Goal: Task Accomplishment & Management: Use online tool/utility

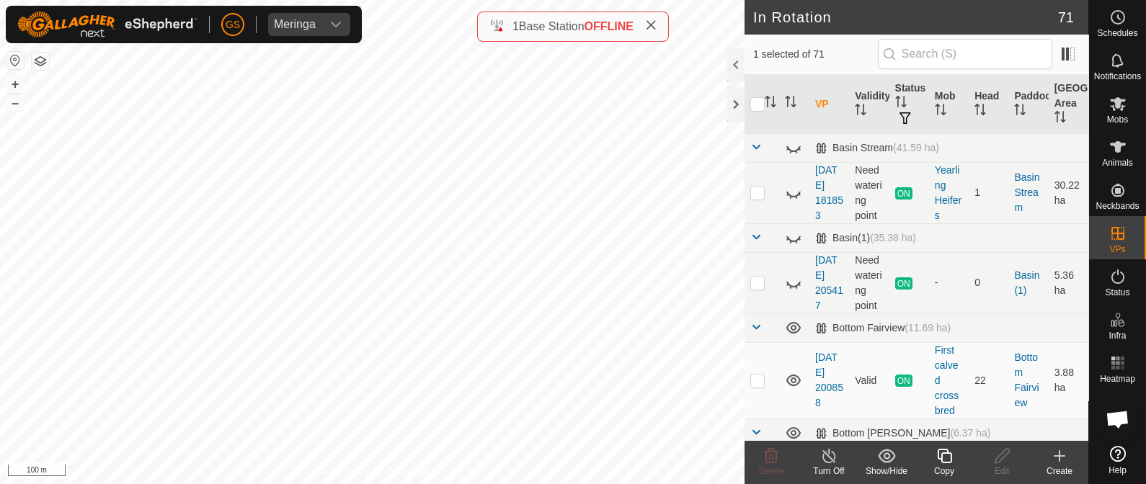
click at [937, 461] on icon at bounding box center [945, 456] width 18 height 17
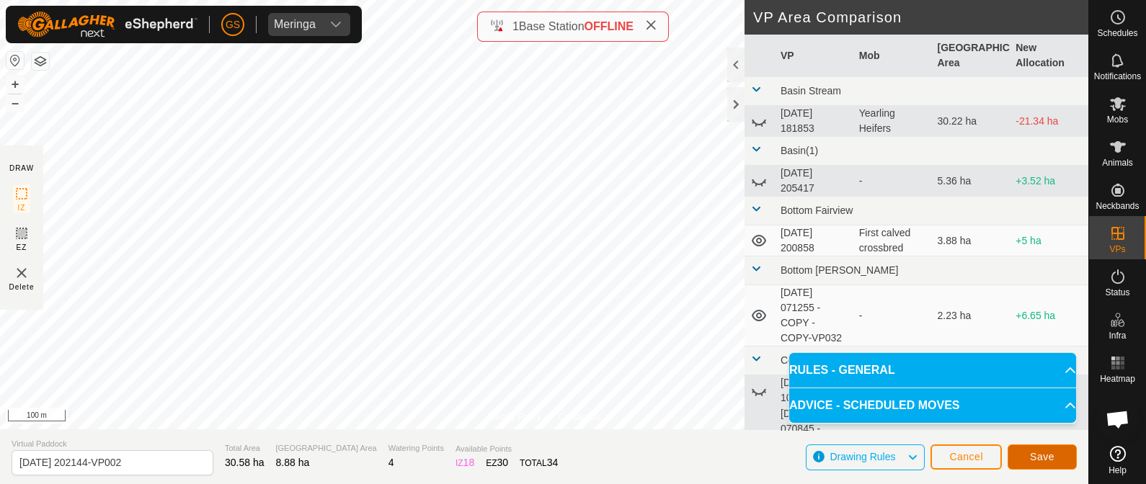
click at [1049, 463] on button "Save" at bounding box center [1042, 457] width 69 height 25
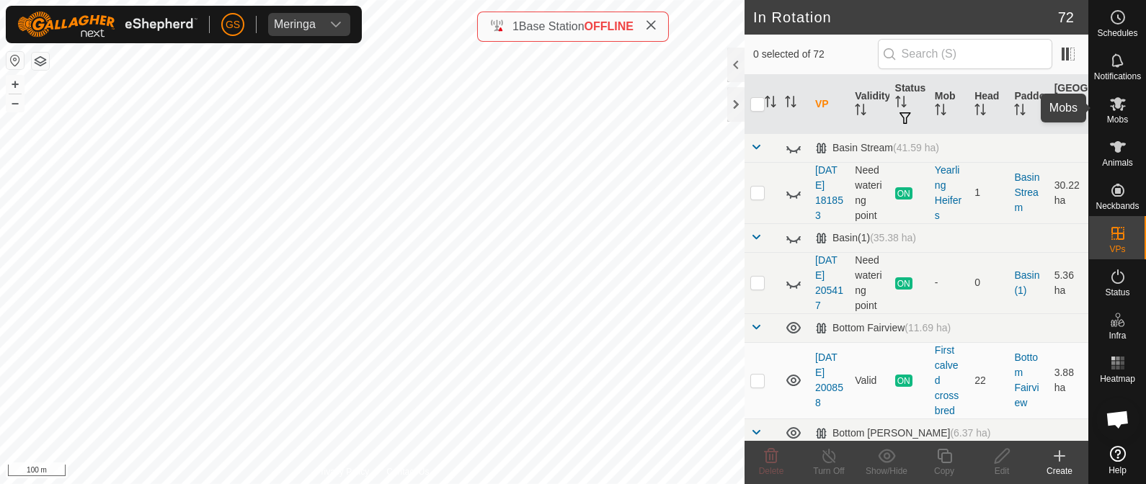
click at [1126, 105] on es-mob-svg-icon at bounding box center [1118, 103] width 26 height 23
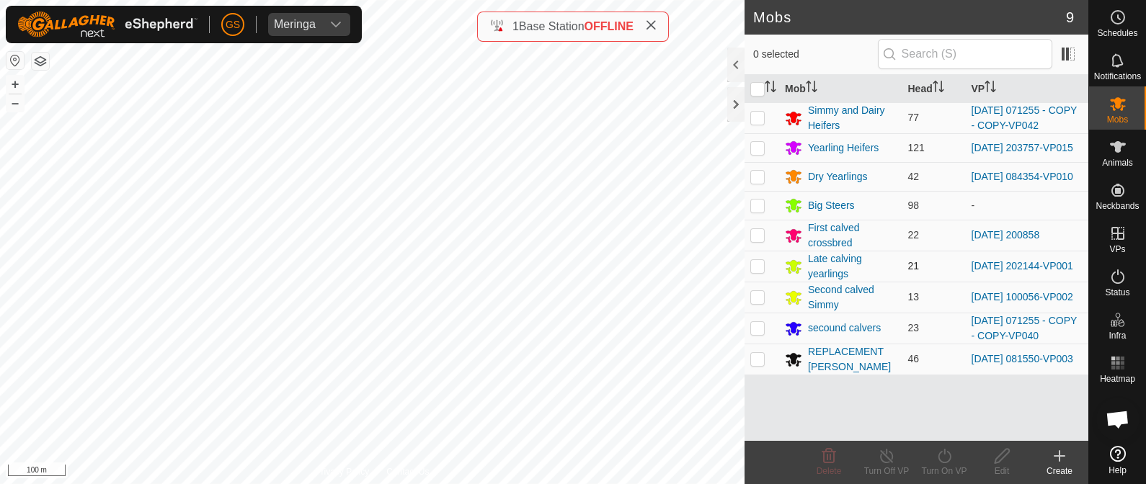
click at [753, 272] on p-checkbox at bounding box center [757, 266] width 14 height 12
checkbox input "true"
click at [943, 459] on icon at bounding box center [945, 456] width 18 height 17
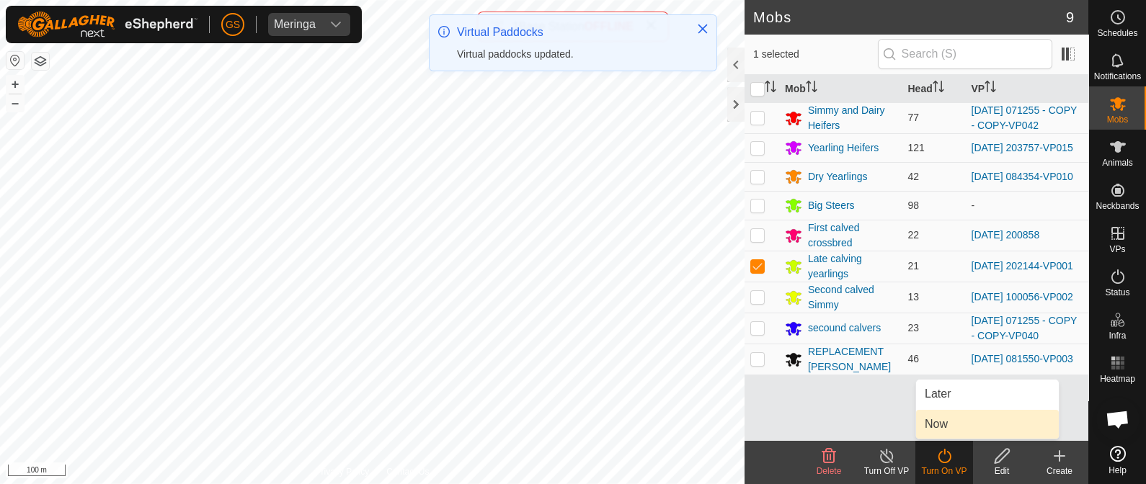
click at [930, 426] on link "Now" at bounding box center [987, 424] width 143 height 29
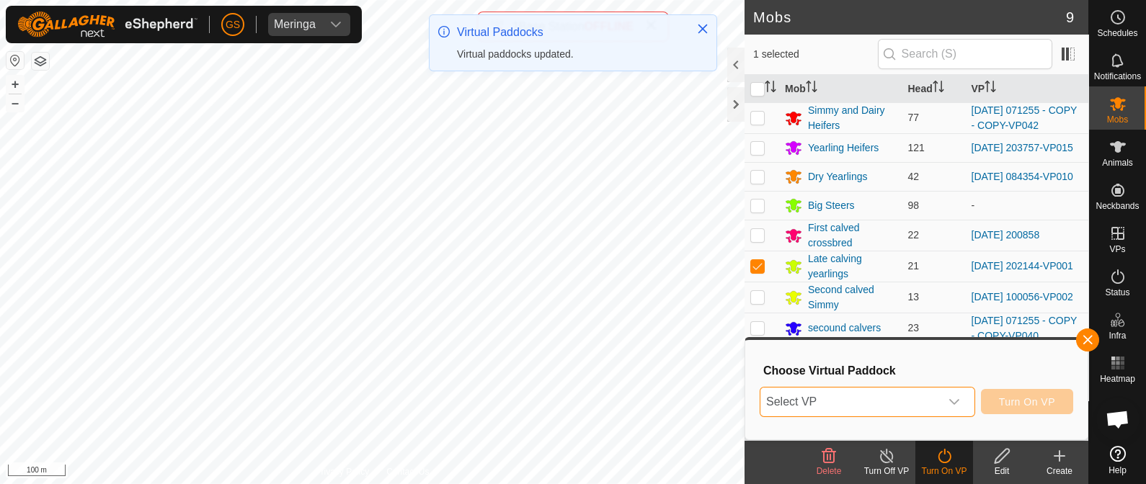
click at [931, 405] on span "Select VP" at bounding box center [851, 402] width 180 height 29
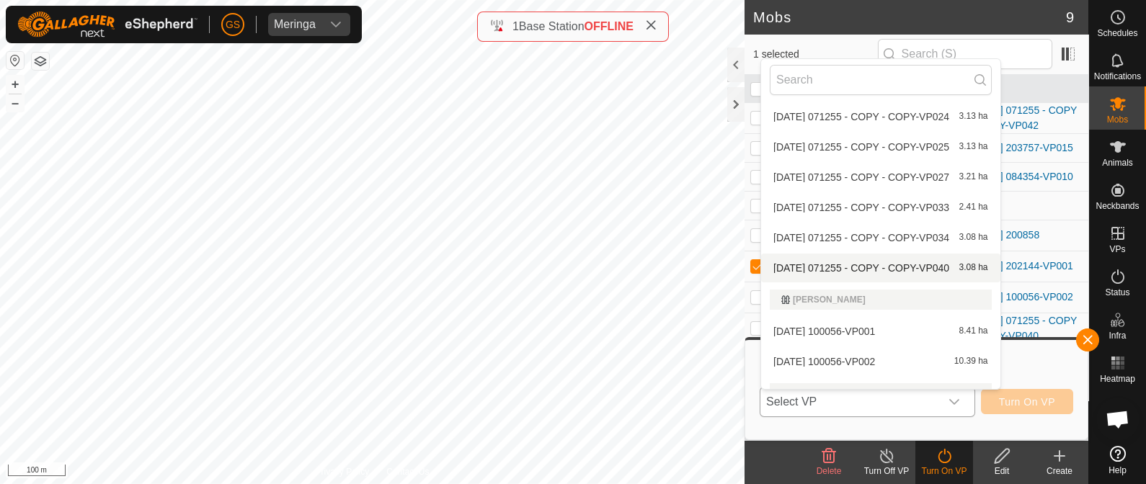
scroll to position [2163, 0]
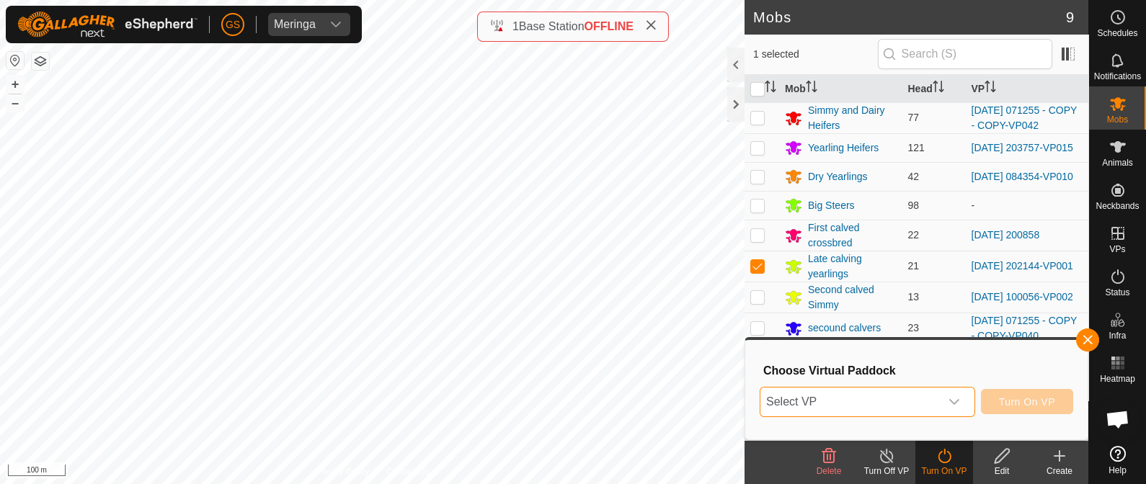
click at [898, 408] on span "Select VP" at bounding box center [851, 402] width 180 height 29
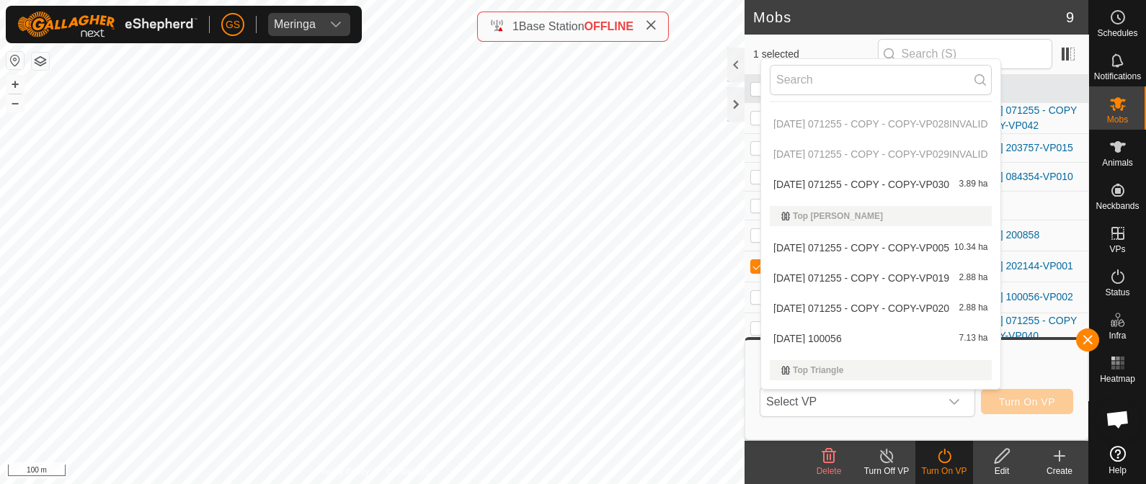
scroll to position [2519, 0]
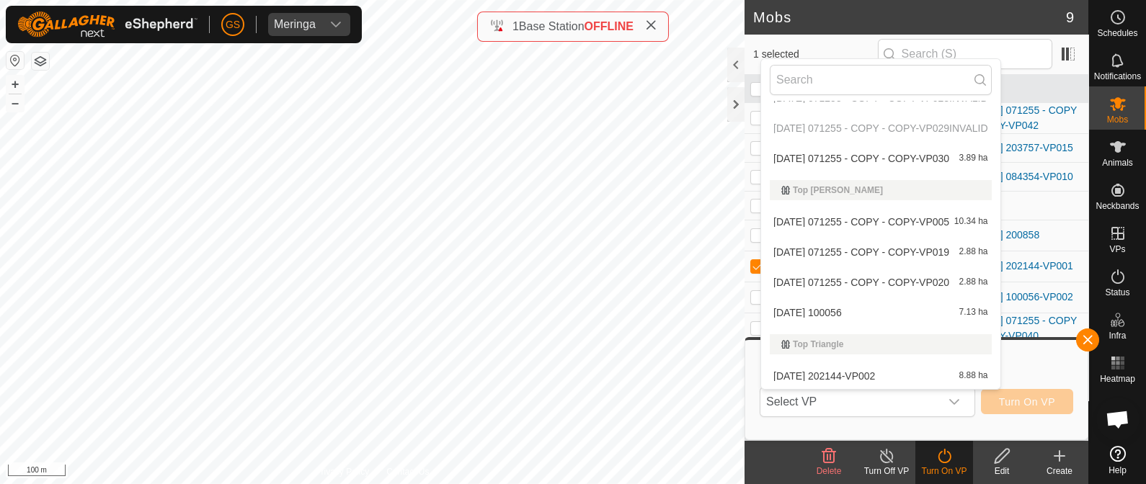
click at [897, 371] on div "[DATE] 202144-VP002 8.88 ha" at bounding box center [881, 376] width 222 height 17
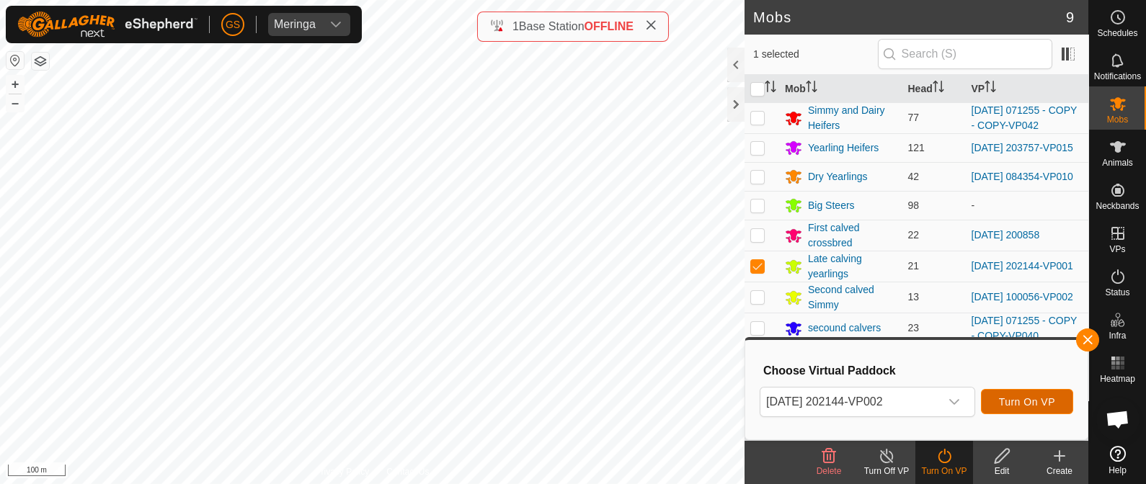
click at [1024, 403] on span "Turn On VP" at bounding box center [1027, 403] width 56 height 12
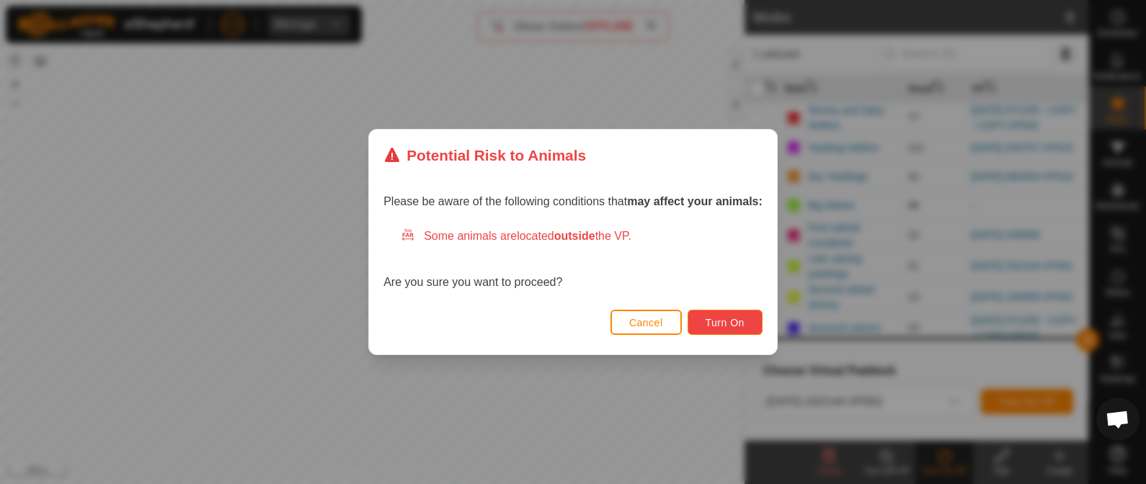
click at [743, 329] on button "Turn On" at bounding box center [725, 322] width 75 height 25
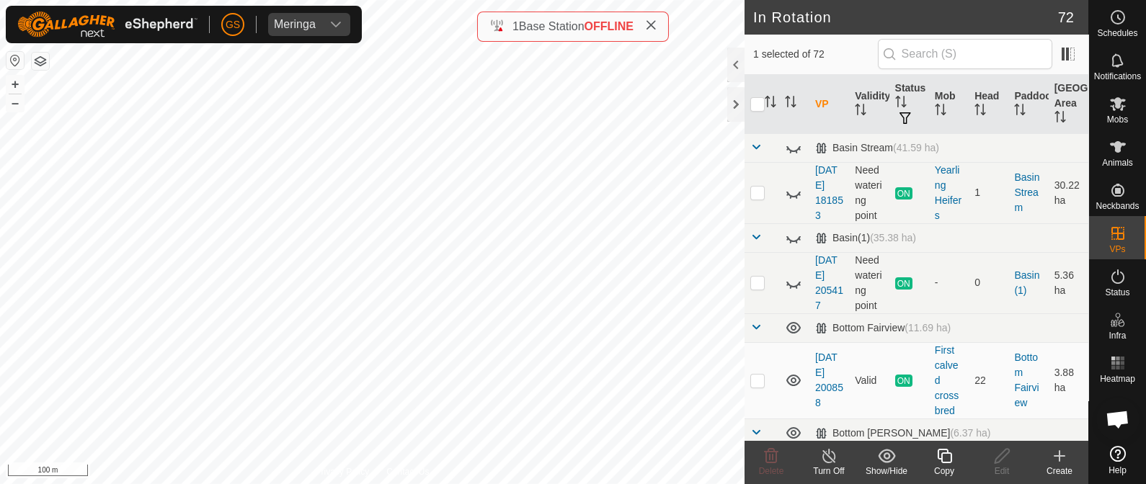
checkbox input "false"
checkbox input "true"
click at [952, 464] on icon at bounding box center [945, 456] width 18 height 17
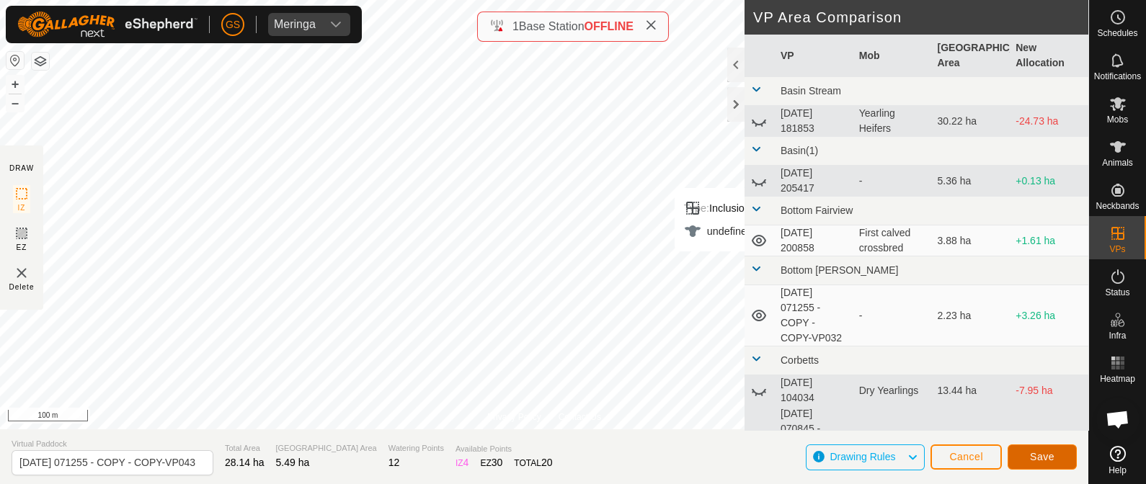
click at [1047, 459] on span "Save" at bounding box center [1042, 457] width 25 height 12
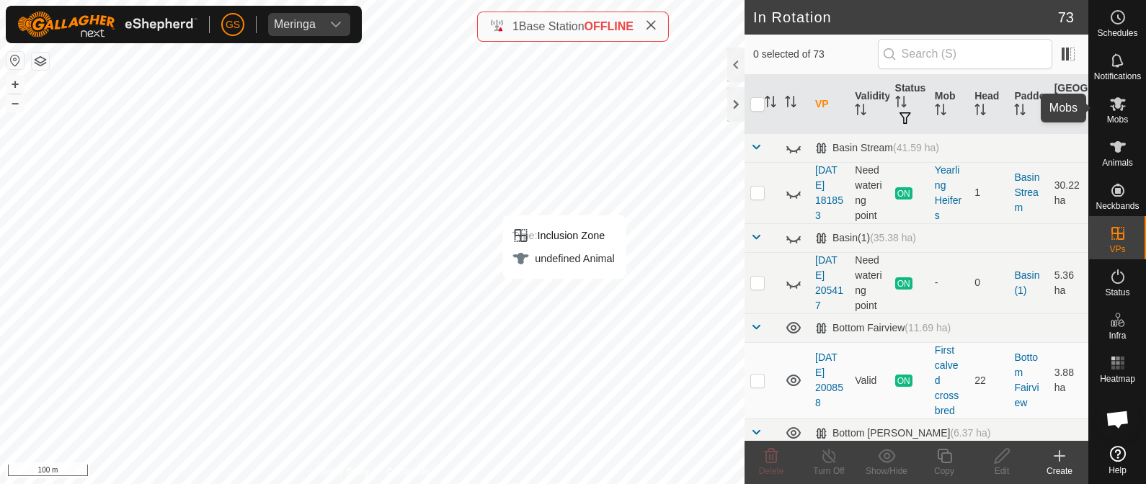
click at [1128, 110] on es-mob-svg-icon at bounding box center [1118, 103] width 26 height 23
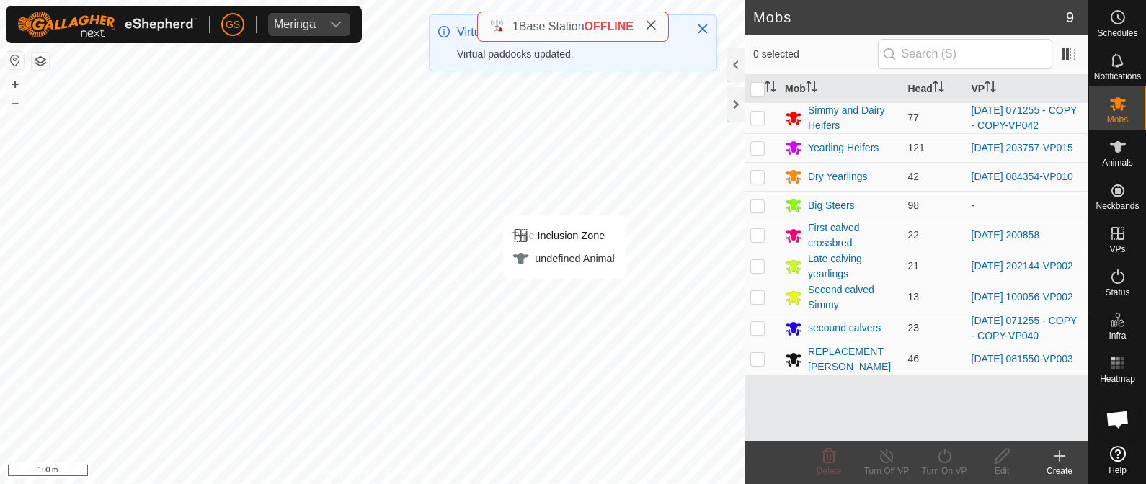
click at [754, 329] on p-checkbox at bounding box center [757, 328] width 14 height 12
checkbox input "true"
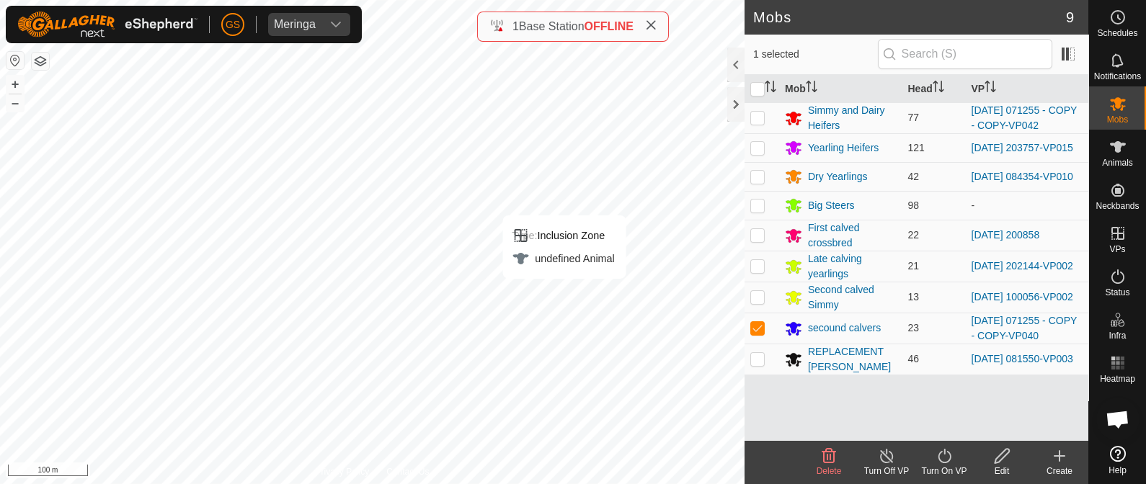
click at [942, 456] on icon at bounding box center [945, 456] width 18 height 17
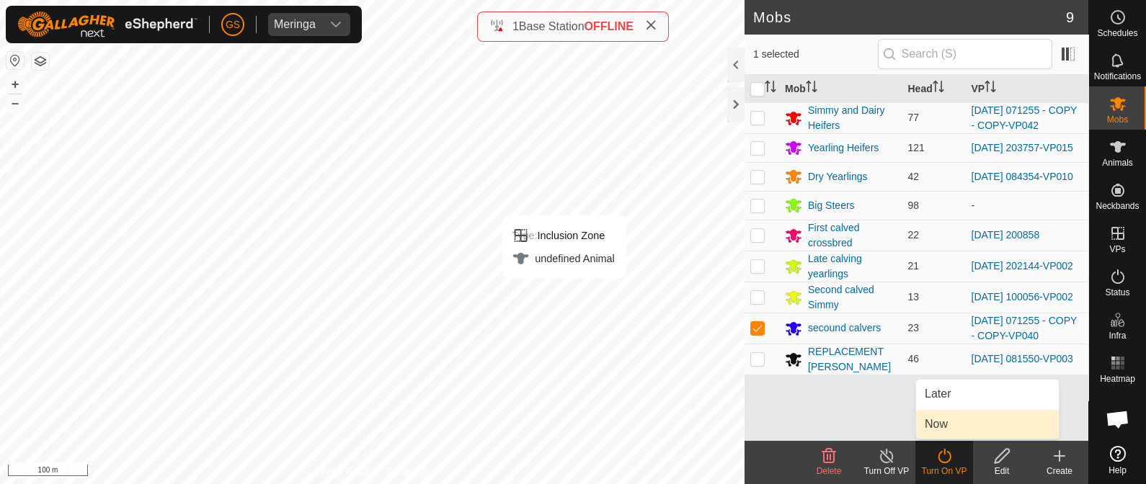
click at [947, 429] on link "Now" at bounding box center [987, 424] width 143 height 29
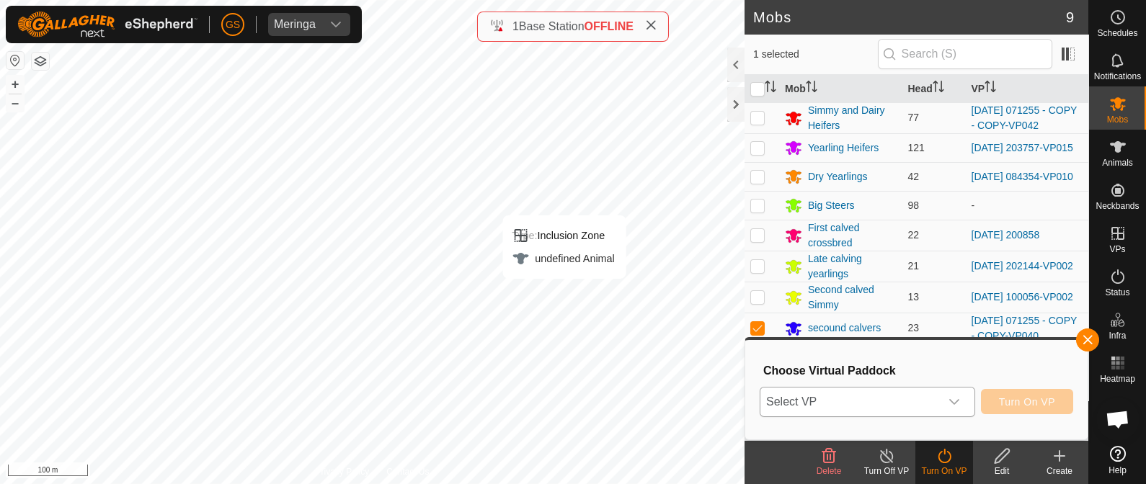
click at [929, 402] on span "Select VP" at bounding box center [851, 402] width 180 height 29
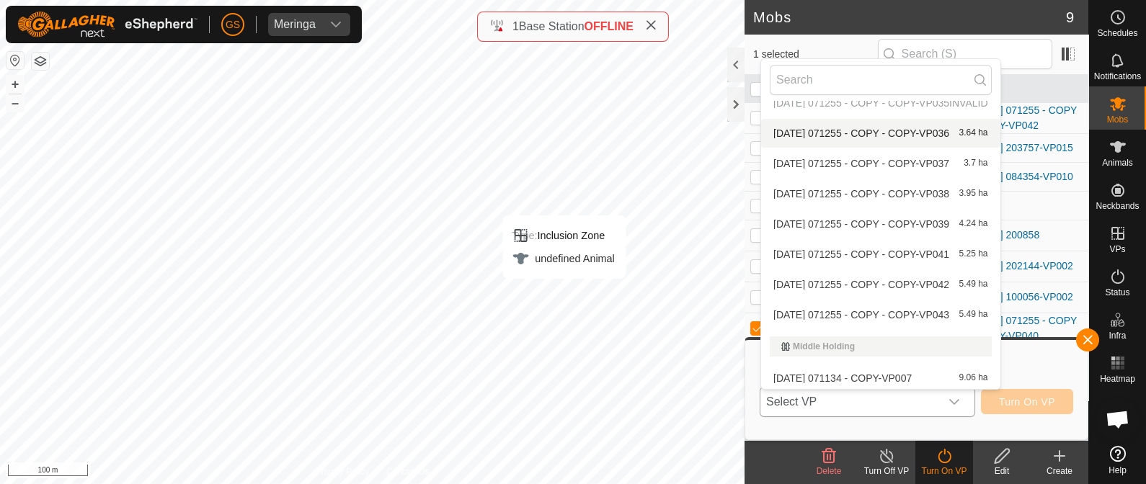
scroll to position [1739, 0]
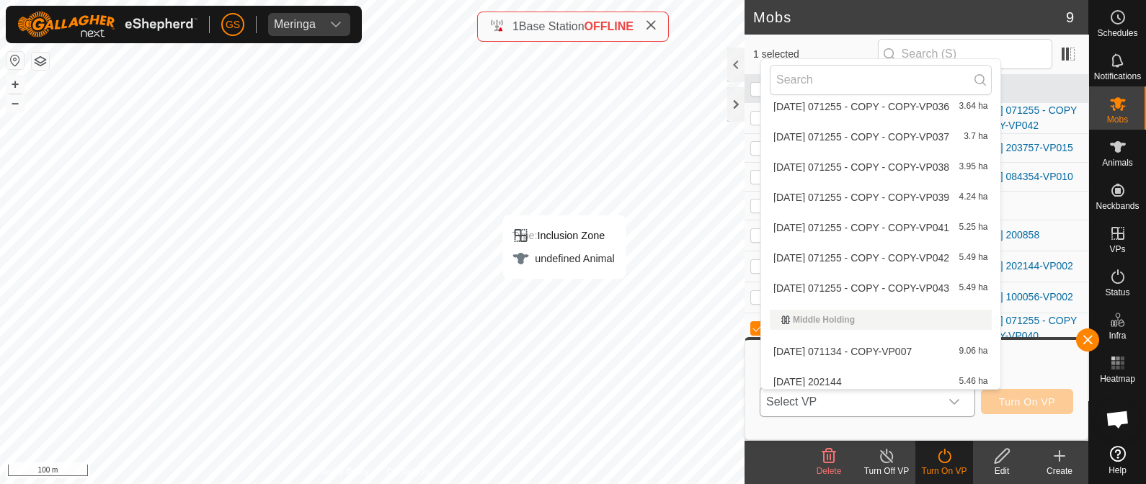
click at [945, 283] on span "[DATE] 071255 - COPY - COPY-VP043" at bounding box center [862, 288] width 176 height 10
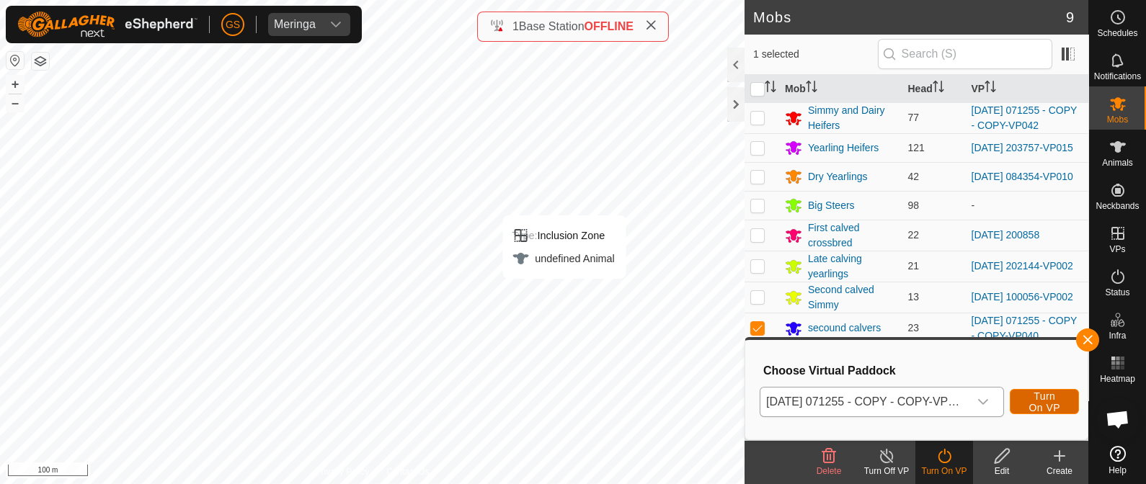
click at [1063, 402] on button "Turn On VP" at bounding box center [1044, 401] width 69 height 25
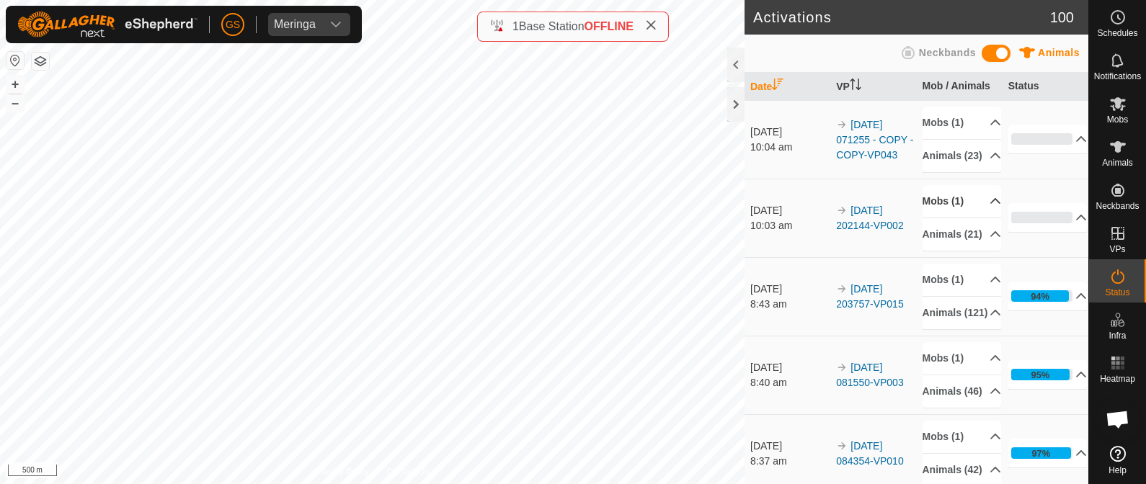
click at [974, 213] on p-accordion-header "Mobs (1)" at bounding box center [962, 201] width 79 height 32
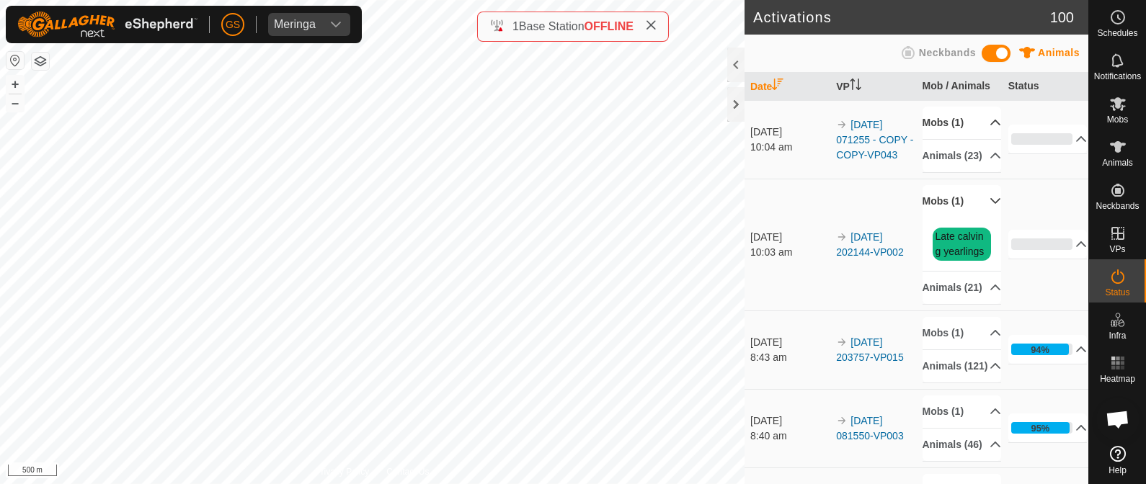
click at [973, 124] on p-accordion-header "Mobs (1)" at bounding box center [962, 123] width 79 height 32
